Goal: Obtain resource: Obtain resource

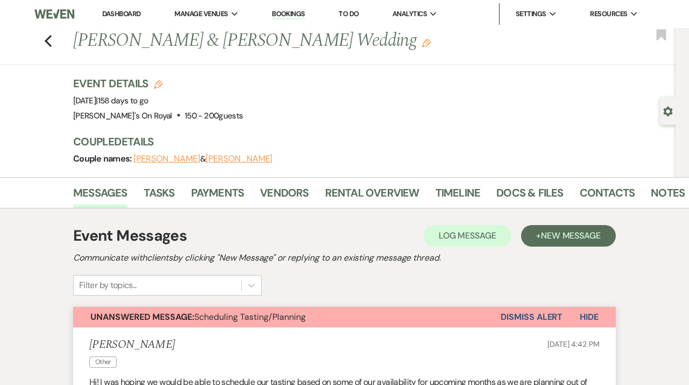
click at [120, 8] on li "Dashboard" at bounding box center [121, 14] width 49 height 22
click at [120, 11] on link "Dashboard" at bounding box center [121, 13] width 39 height 9
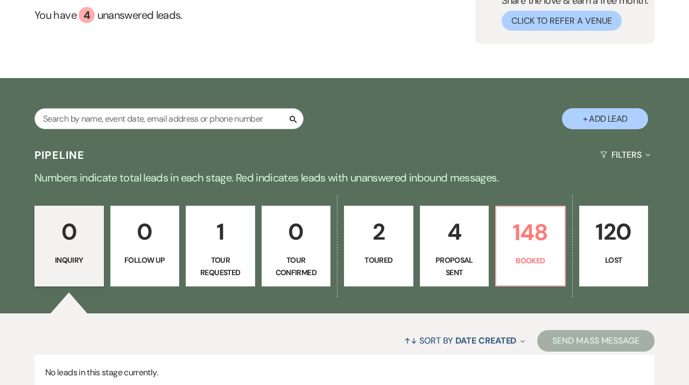
click at [463, 264] on p "Proposal Sent" at bounding box center [454, 266] width 55 height 24
select select "6"
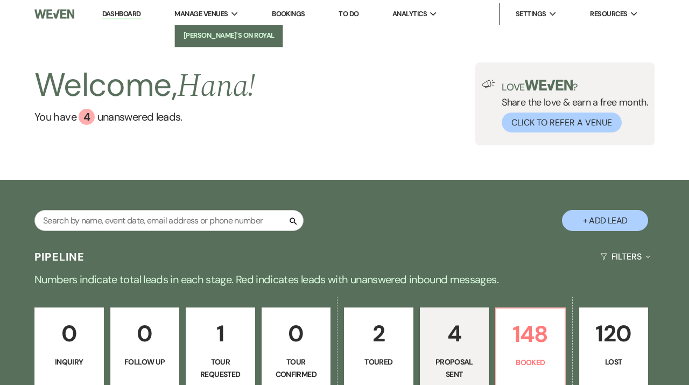
click at [202, 31] on li "[PERSON_NAME]'s On Royal" at bounding box center [228, 35] width 97 height 11
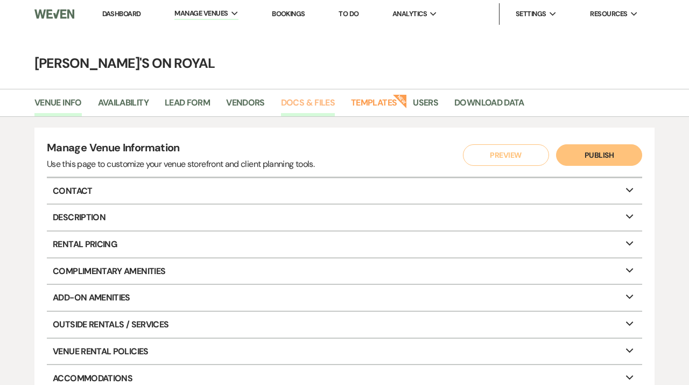
click at [318, 105] on link "Docs & Files" at bounding box center [308, 106] width 54 height 20
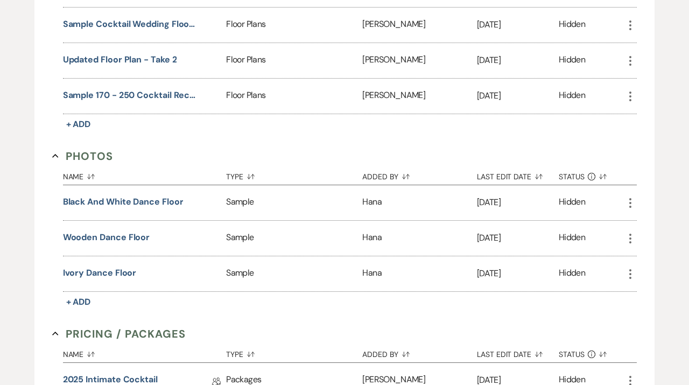
scroll to position [1352, 0]
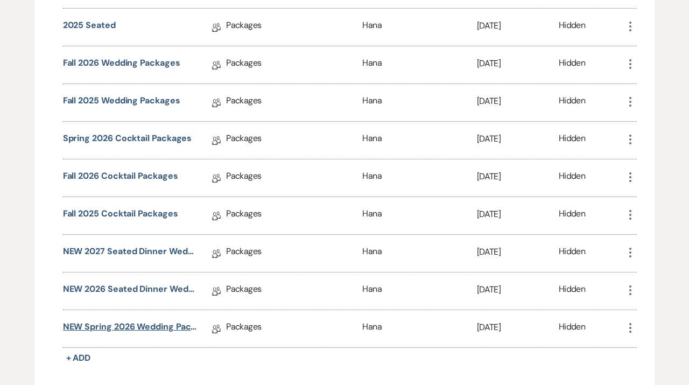
click at [150, 323] on link "NEW Spring 2026 Wedding Packages" at bounding box center [130, 328] width 134 height 17
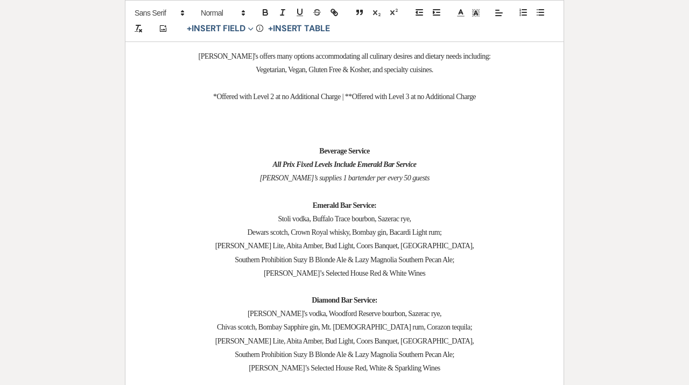
scroll to position [2148, 0]
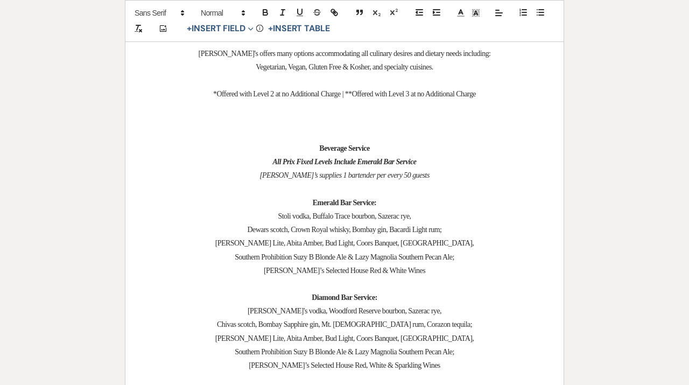
click at [420, 189] on p at bounding box center [344, 188] width 386 height 13
click at [416, 166] on em "All Prix Fixed Levels Include Emerald Bar Service" at bounding box center [345, 162] width 144 height 8
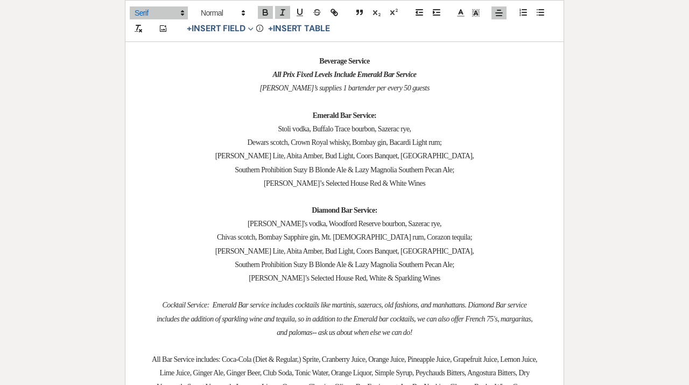
scroll to position [2185, 0]
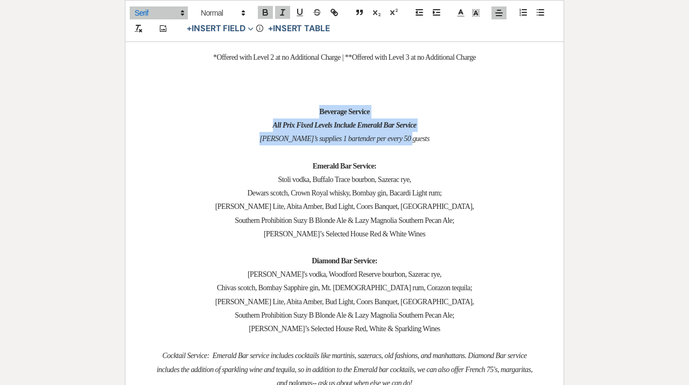
drag, startPoint x: 434, startPoint y: 147, endPoint x: 287, endPoint y: 115, distance: 150.2
copy div "Beverage Service All Prix Fixed Levels Include Emerald Bar Service Latrobe’s su…"
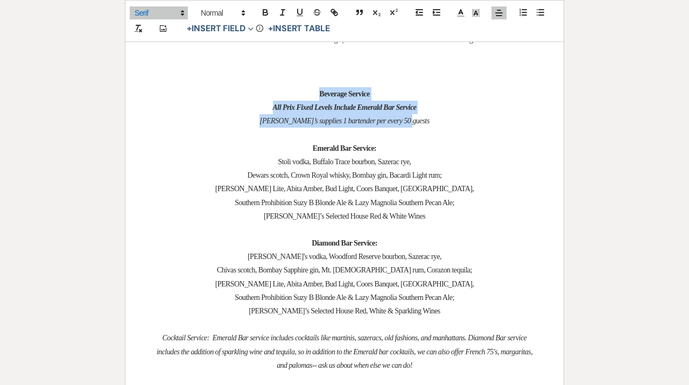
scroll to position [2180, 0]
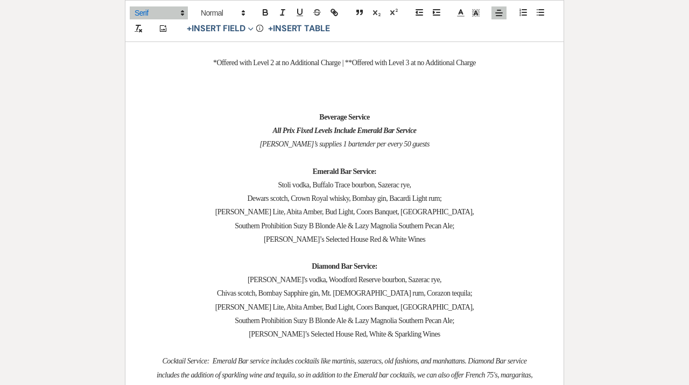
click at [501, 228] on p "Southern Prohibition Suzy B Blonde Ale & Lazy Magnolia Southern Pecan Ale;" at bounding box center [344, 225] width 386 height 13
click at [396, 173] on p "Emerald Bar Service:" at bounding box center [344, 171] width 386 height 13
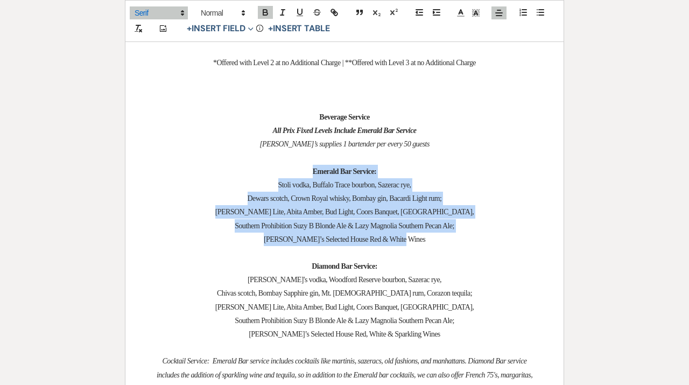
drag, startPoint x: 419, startPoint y: 242, endPoint x: 282, endPoint y: 174, distance: 152.3
copy div "Emerald Bar Service: Stoli vodka, Buffalo Trace bourbon, Sazerac rye, Dewars sc…"
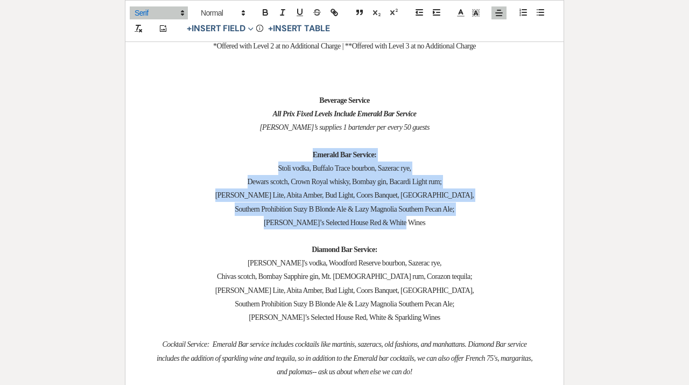
scroll to position [2228, 0]
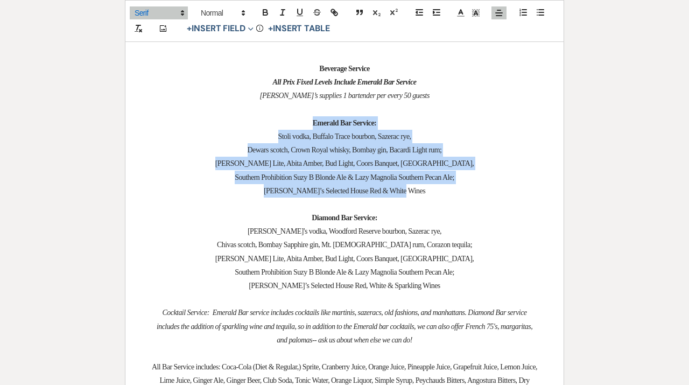
click at [405, 246] on span "Chivas scotch, Bombay Sapphire gin, Mt. [DEMOGRAPHIC_DATA] rum, Corazon tequila;" at bounding box center [344, 244] width 255 height 8
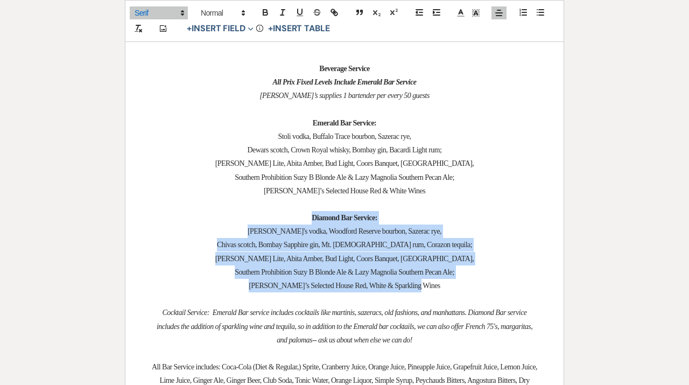
drag, startPoint x: 437, startPoint y: 289, endPoint x: 287, endPoint y: 223, distance: 164.0
copy div "Diamond Bar Service: [PERSON_NAME]'s vodka, Woodford Reserve bourbon, Sazerac r…"
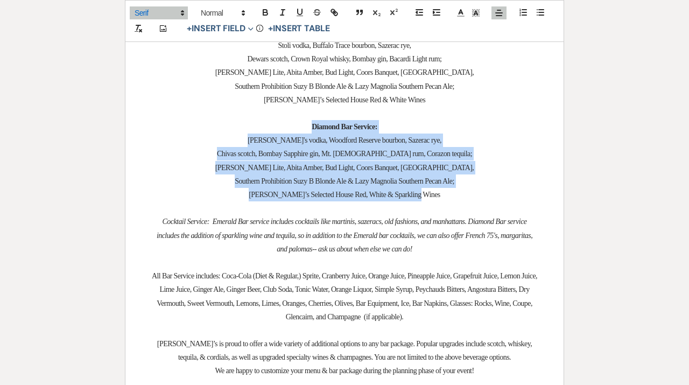
scroll to position [2320, 0]
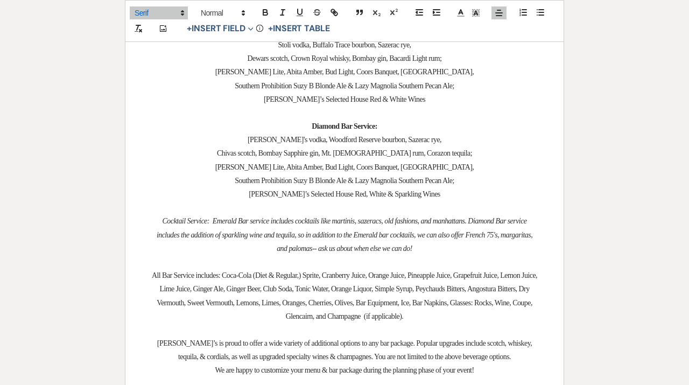
click at [414, 243] on p "Cocktail Service: Emerald Bar service includes cocktails like martinis, sazerac…" at bounding box center [344, 234] width 386 height 41
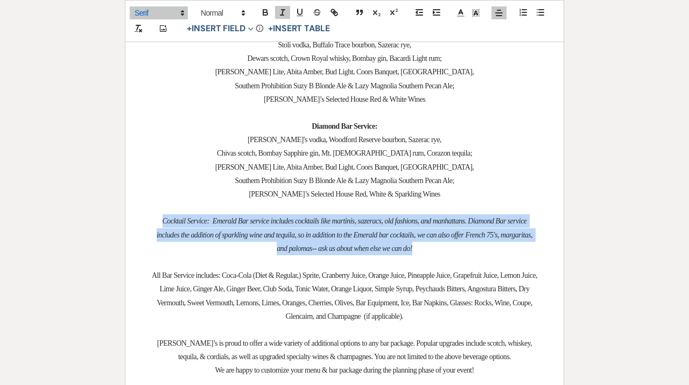
drag, startPoint x: 476, startPoint y: 250, endPoint x: 141, endPoint y: 221, distance: 335.3
copy em "Cocktail Service: Emerald Bar service includes cocktails like martinis, sazerac…"
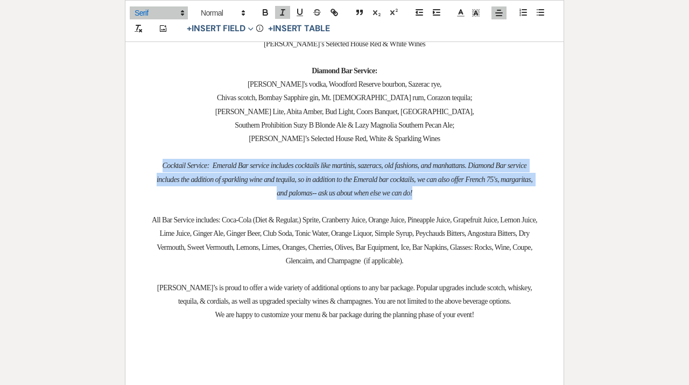
scroll to position [2399, 0]
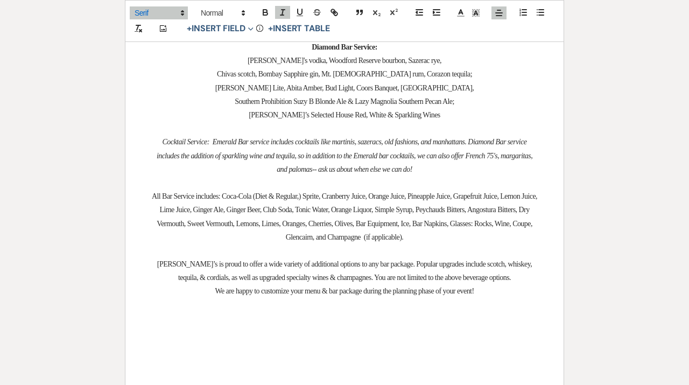
click at [438, 220] on p "All Bar Service includes: Coca-Cola (Diet & Regular,) Sprite, Cranberry Juice, …" at bounding box center [344, 216] width 386 height 54
drag, startPoint x: 498, startPoint y: 293, endPoint x: 99, endPoint y: 259, distance: 400.0
copy div "[PERSON_NAME]’s is proud to offer a wide variety of additional options to any b…"
click at [462, 217] on span "All Bar Service includes: Coca-Cola (Diet & Regular,) Sprite, Cranberry Juice, …" at bounding box center [345, 216] width 387 height 49
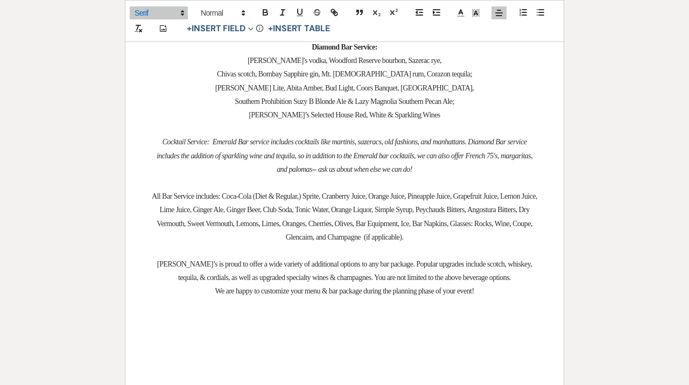
click at [395, 225] on span "All Bar Service includes: Coca-Cola (Diet & Regular,) Sprite, Cranberry Juice, …" at bounding box center [345, 216] width 387 height 49
click at [399, 208] on p "All Bar Service includes: Coca-Cola (Diet & Regular,) Sprite, Cranberry Juice, …" at bounding box center [344, 216] width 386 height 54
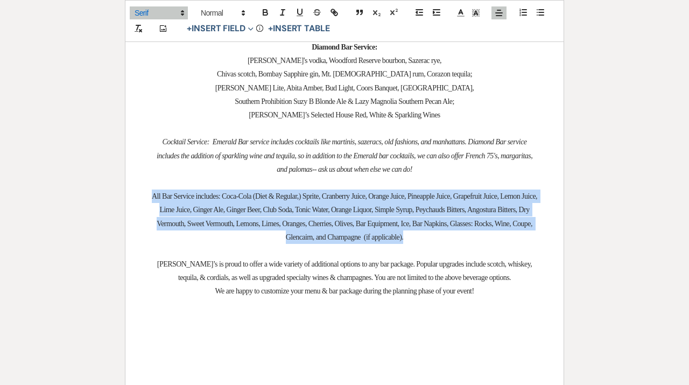
drag, startPoint x: 477, startPoint y: 240, endPoint x: 32, endPoint y: 200, distance: 446.2
copy span "All Bar Service includes: Coca-Cola (Diet & Regular,) Sprite, Cranberry Juice, …"
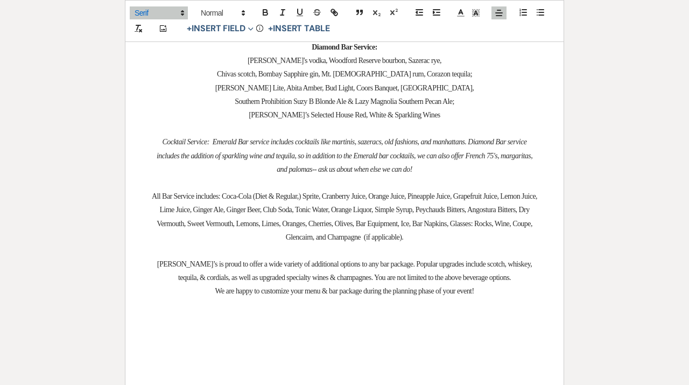
click at [476, 276] on p "[PERSON_NAME]’s is proud to offer a wide variety of additional options to any b…" at bounding box center [344, 270] width 386 height 27
drag, startPoint x: 495, startPoint y: 289, endPoint x: 138, endPoint y: 268, distance: 357.8
copy div "[PERSON_NAME]’s is proud to offer a wide variety of additional options to any b…"
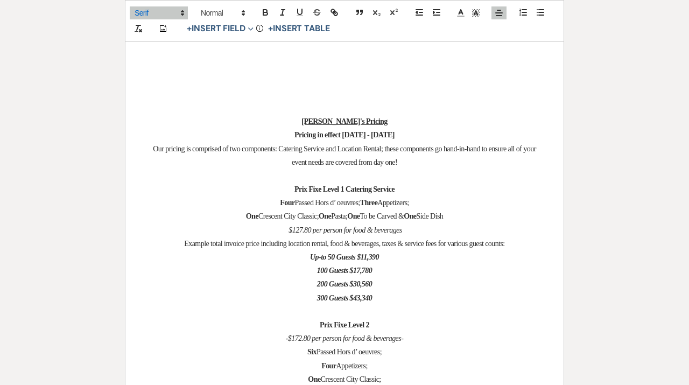
scroll to position [2689, 0]
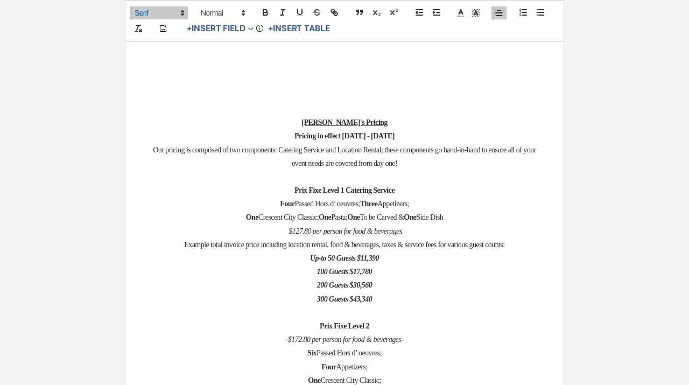
click at [407, 208] on span "Appetizers;" at bounding box center [392, 204] width 31 height 8
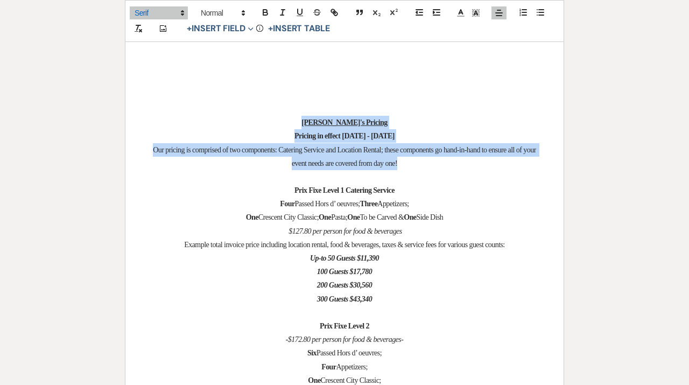
drag, startPoint x: 435, startPoint y: 166, endPoint x: 311, endPoint y: 123, distance: 131.0
copy div "Latrobe's Pricing Pricing in effect [DATE] - [DATE] Our pricing is comprised of…"
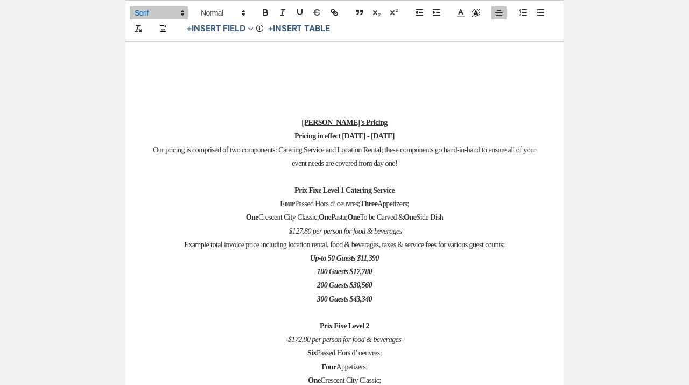
click at [359, 216] on strong "One" at bounding box center [353, 217] width 12 height 8
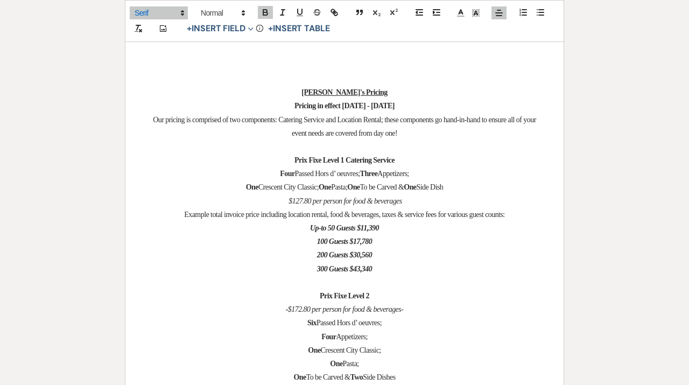
scroll to position [2728, 0]
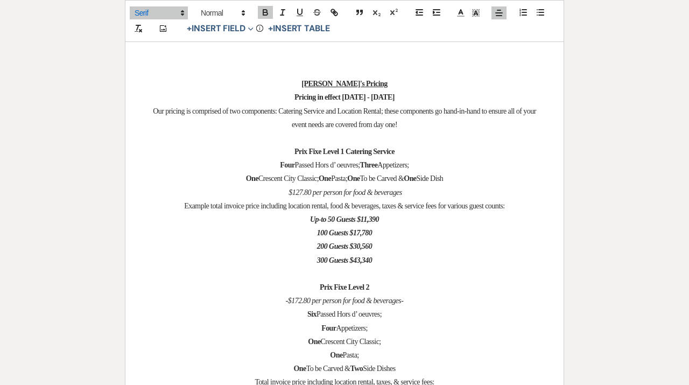
drag, startPoint x: 392, startPoint y: 265, endPoint x: 285, endPoint y: 154, distance: 154.4
copy div "Prix Fixe Level 1 Catering Service Four Passed Hors d’ oeuvres; Three Appetizer…"
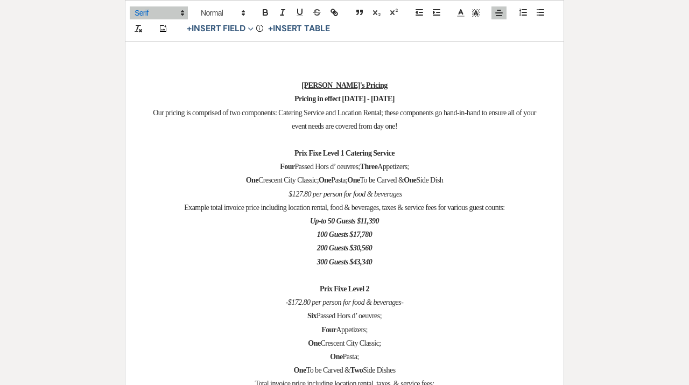
scroll to position [2719, 0]
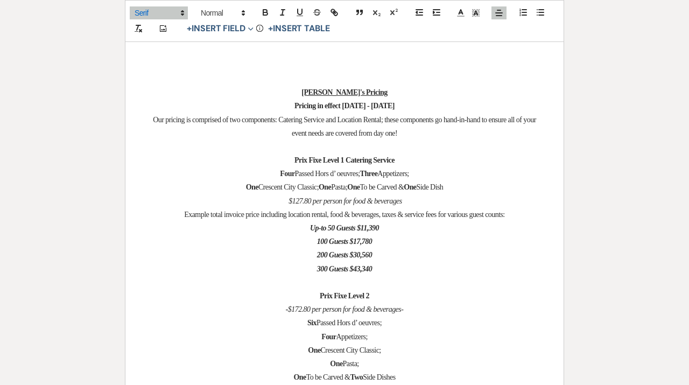
click at [471, 197] on p "$127.80 per person for food & beverages" at bounding box center [344, 200] width 386 height 13
click at [441, 187] on span "Side Dish" at bounding box center [429, 187] width 27 height 8
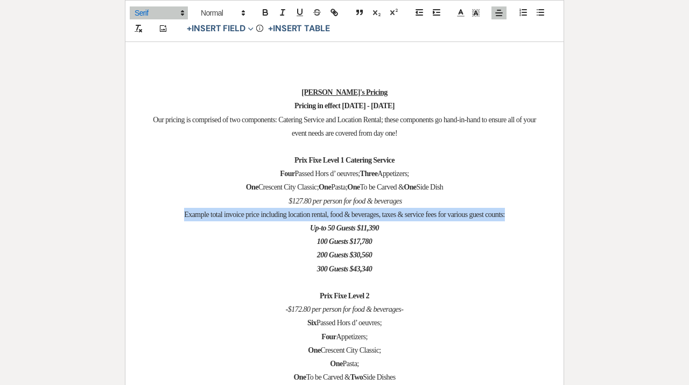
drag, startPoint x: 528, startPoint y: 216, endPoint x: 163, endPoint y: 219, distance: 365.3
click at [163, 219] on p "Example total invoice price including location rental, food & beverages, taxes …" at bounding box center [344, 214] width 386 height 13
copy span "Example total invoice price including location rental, food & beverages, taxes …"
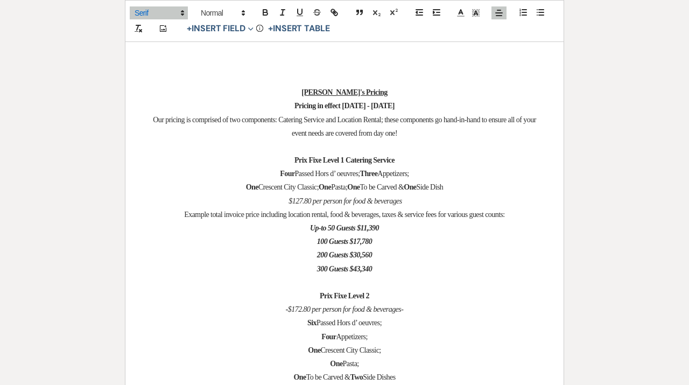
click at [460, 281] on p at bounding box center [344, 281] width 386 height 13
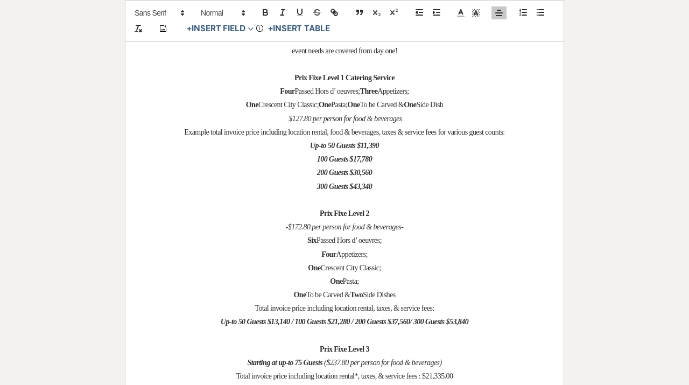
scroll to position [2803, 0]
click at [392, 105] on span "To be Carved &" at bounding box center [382, 104] width 44 height 8
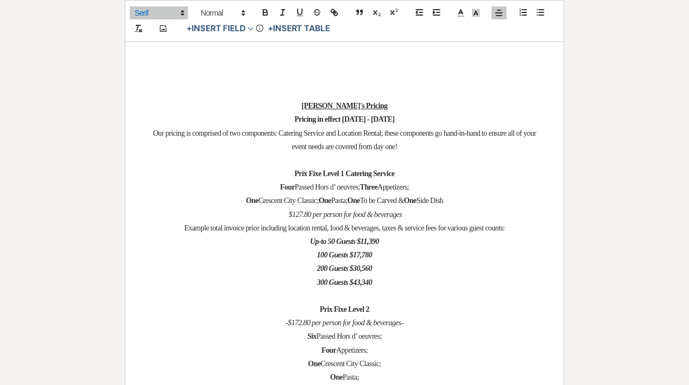
scroll to position [2702, 0]
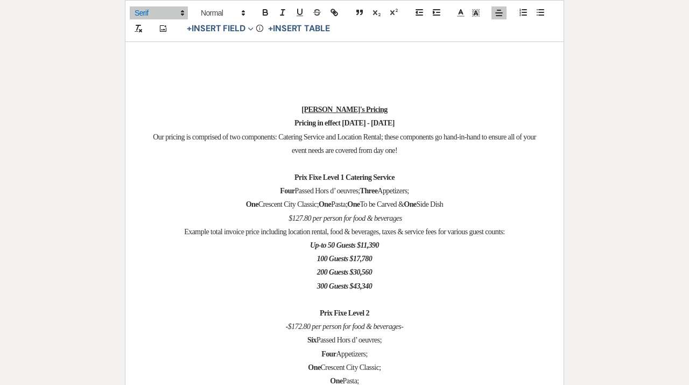
click at [386, 181] on strong "Prix Fixe Level 1 Catering Service" at bounding box center [344, 177] width 100 height 8
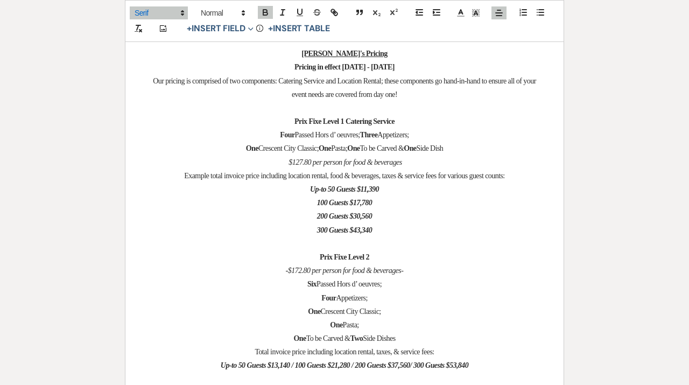
click at [394, 125] on strong "Prix Fixe Level 1 Catering Service" at bounding box center [344, 121] width 100 height 8
drag, startPoint x: 409, startPoint y: 123, endPoint x: 346, endPoint y: 122, distance: 62.4
click at [346, 122] on p "Prix Fixe Level 1 Catering Service" at bounding box center [344, 121] width 386 height 13
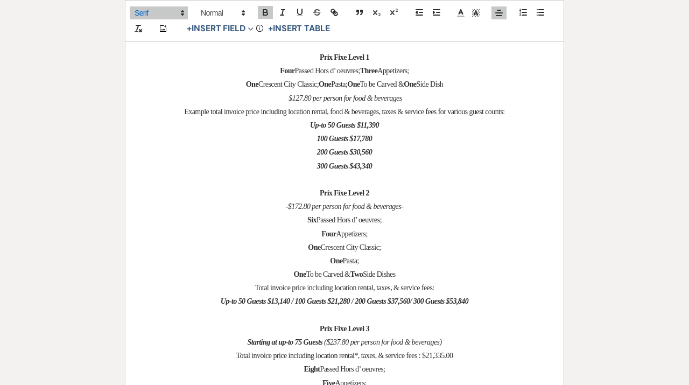
scroll to position [2822, 0]
click at [386, 184] on p at bounding box center [344, 178] width 386 height 13
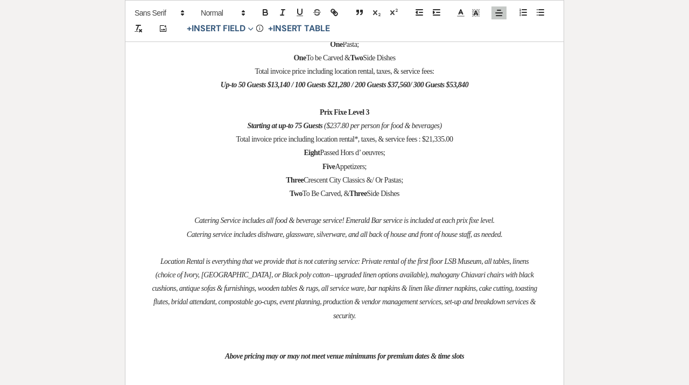
scroll to position [3047, 0]
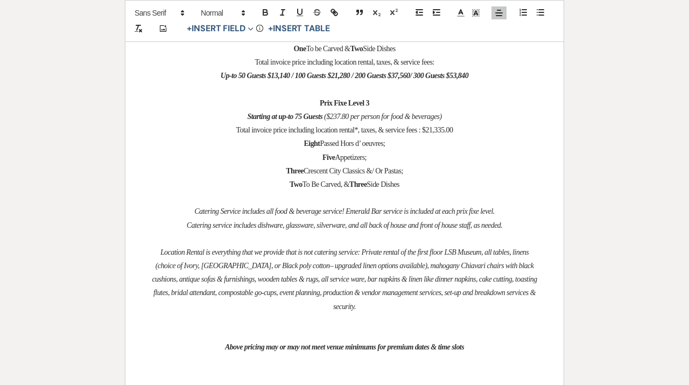
click at [425, 232] on p "Catering service includes dishware, glassware, silverware, and all back of hous…" at bounding box center [344, 224] width 386 height 13
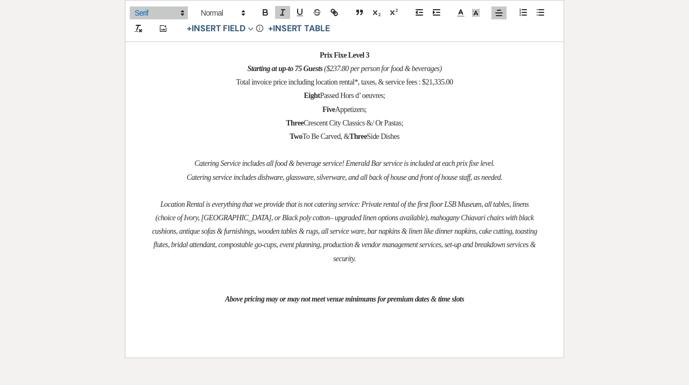
scroll to position [3096, 0]
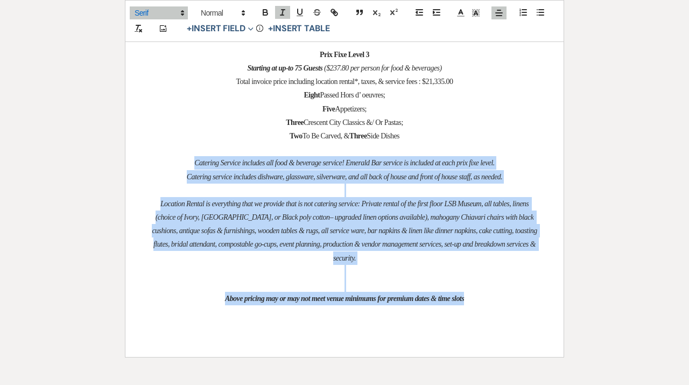
drag, startPoint x: 505, startPoint y: 302, endPoint x: 168, endPoint y: 168, distance: 362.6
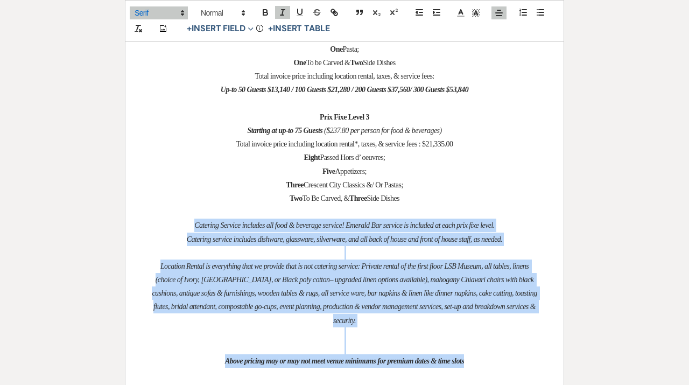
scroll to position [3021, 0]
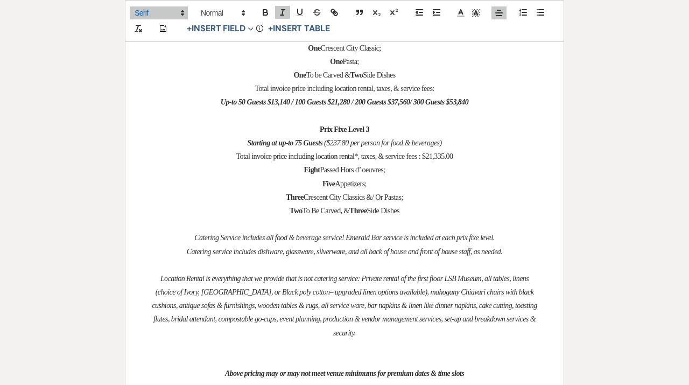
click at [493, 176] on p "Eight Passed Hors d’ oeuvres;" at bounding box center [344, 169] width 386 height 13
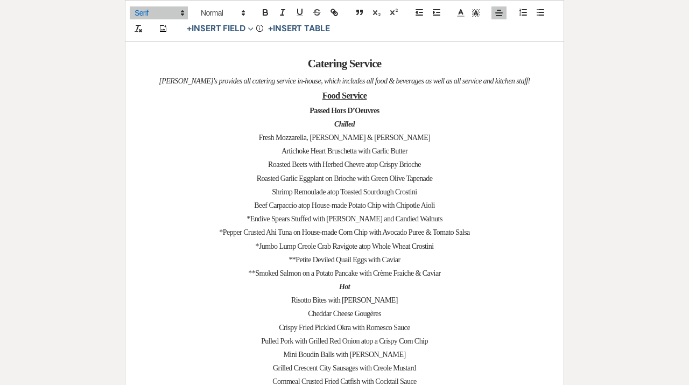
scroll to position [0, 0]
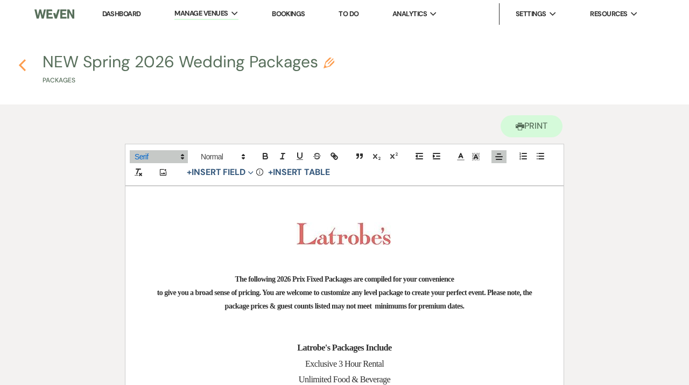
click at [25, 61] on use "button" at bounding box center [22, 65] width 7 height 12
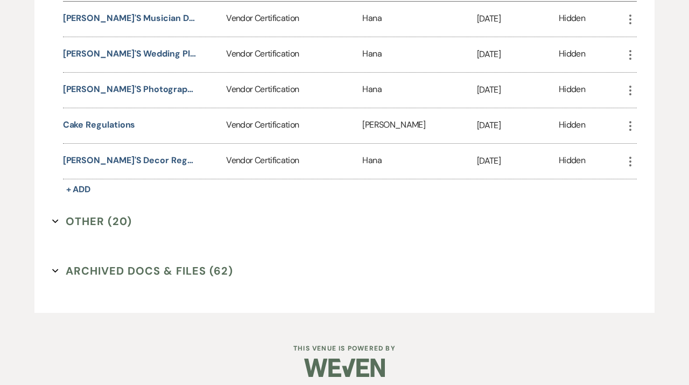
click at [102, 213] on button "Other (20) Expand" at bounding box center [92, 221] width 80 height 16
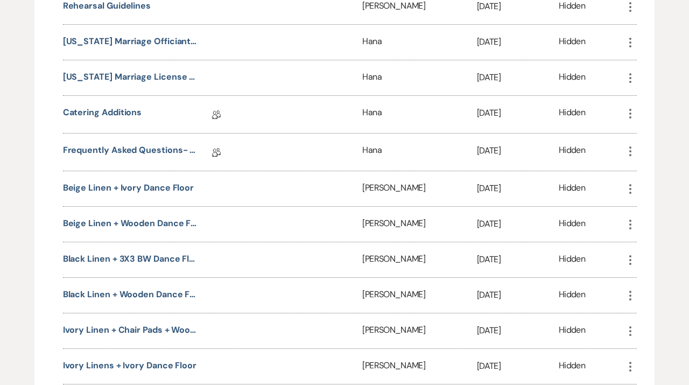
scroll to position [2324, 0]
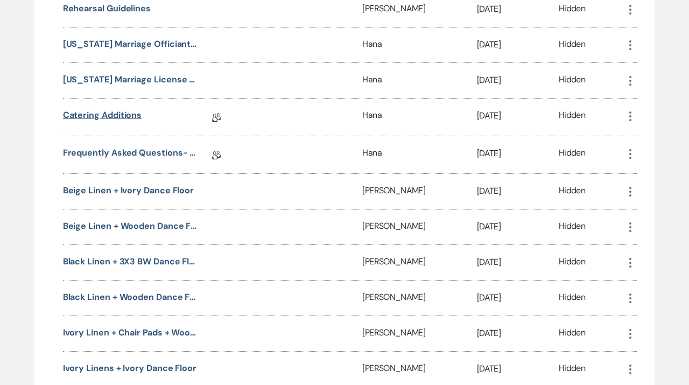
click at [124, 110] on link "Catering Additions" at bounding box center [102, 117] width 79 height 17
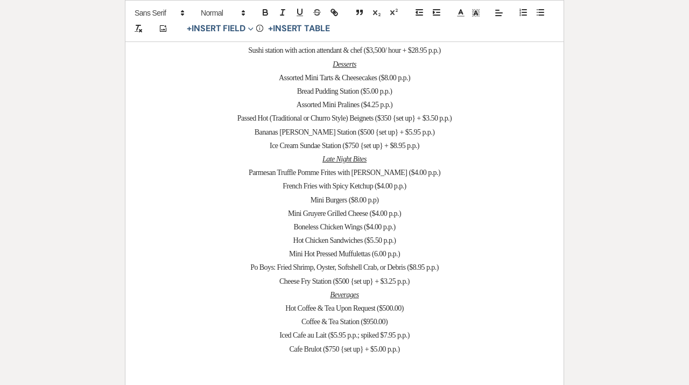
scroll to position [337, 0]
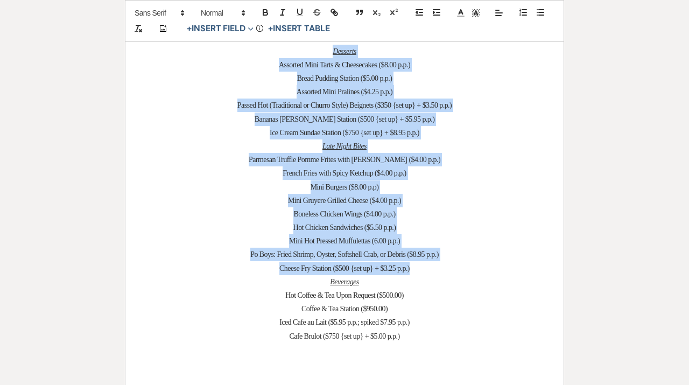
drag, startPoint x: 420, startPoint y: 267, endPoint x: 318, endPoint y: 53, distance: 237.0
click at [318, 53] on div "﻿ ﻿ Catering Additions Prices are based on a 75 Guest Minimum Appetizers Gulf o…" at bounding box center [344, 128] width 438 height 559
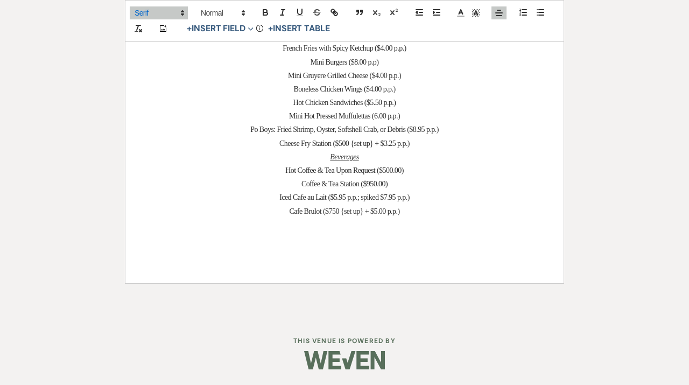
click at [336, 214] on span "Cafe Brulot ($750 {set up} + $5.00 p.p.)" at bounding box center [344, 211] width 110 height 8
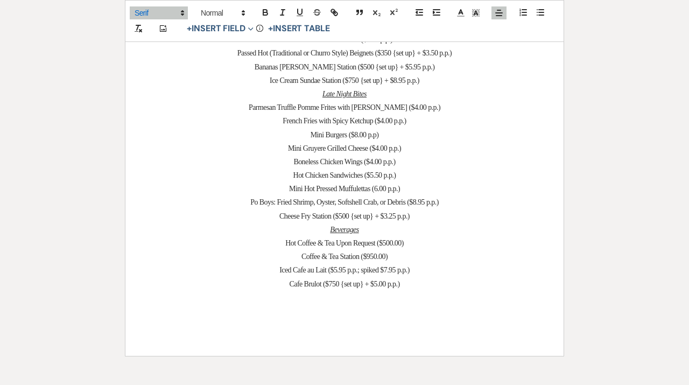
scroll to position [390, 0]
